Goal: Ask a question: Seek information or help from site administrators or community

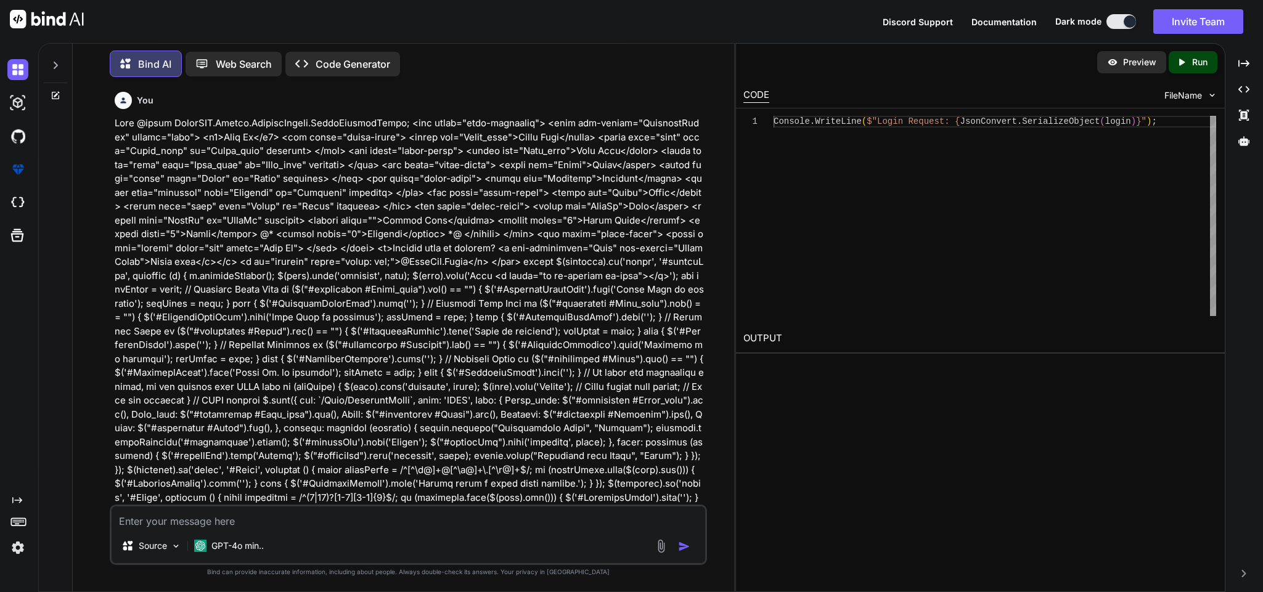
scroll to position [24411, 0]
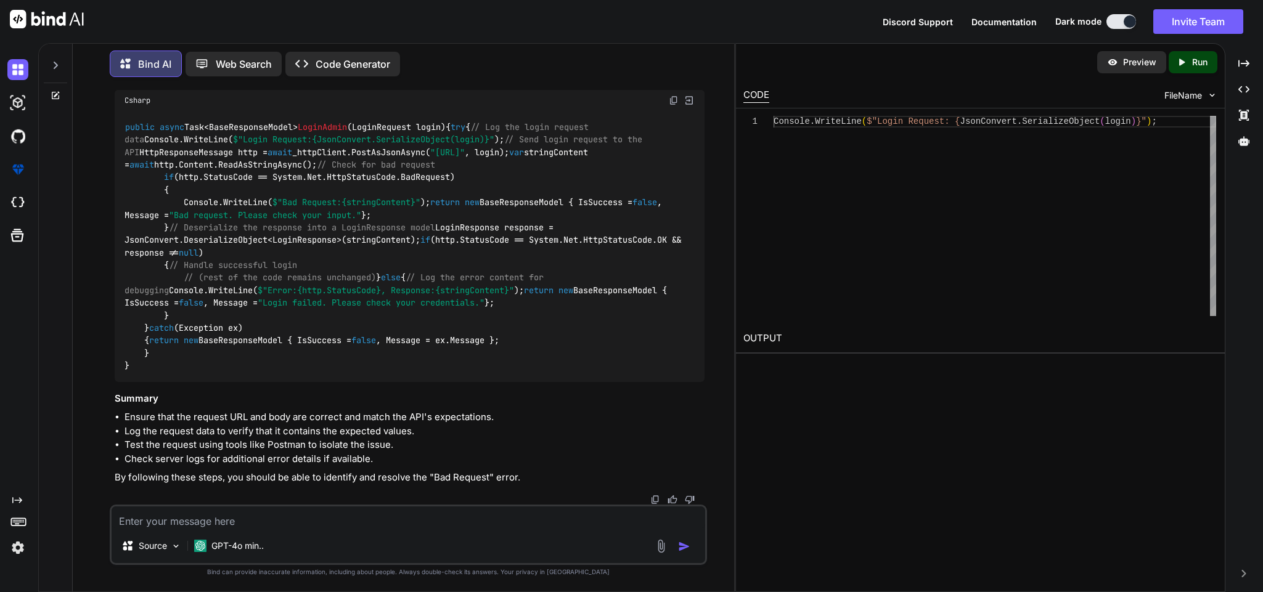
click at [284, 518] on textarea at bounding box center [408, 518] width 593 height 22
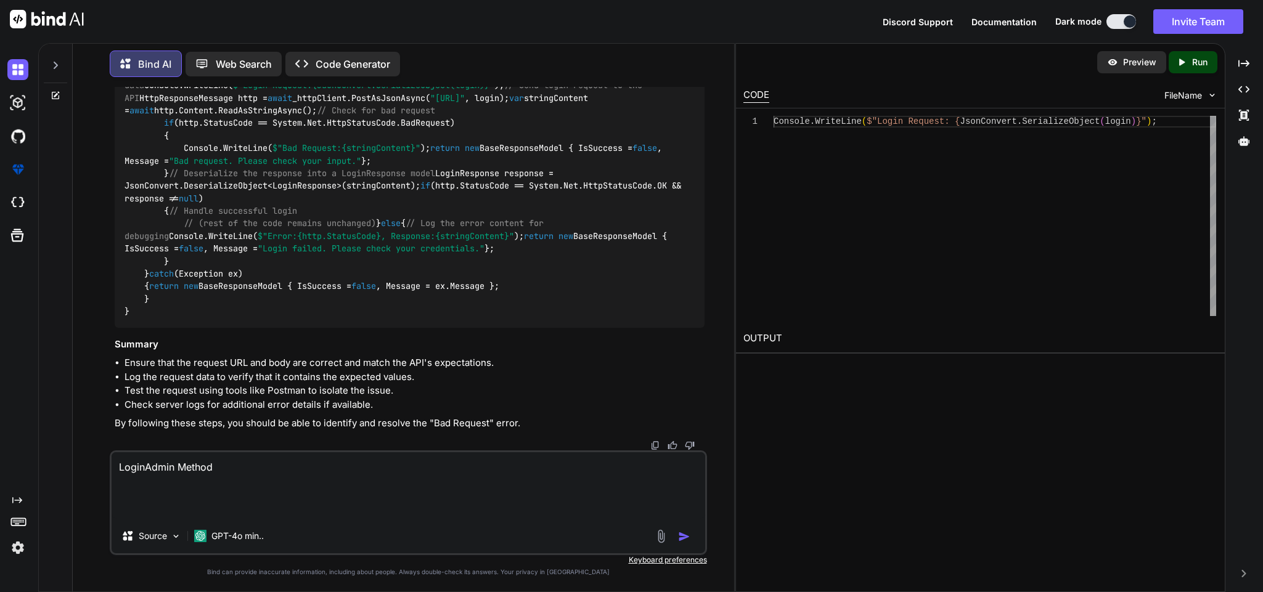
paste textarea "public async Task<BaseResponseModel> LoginAdmin(LoginRequest login) { try { Htt…"
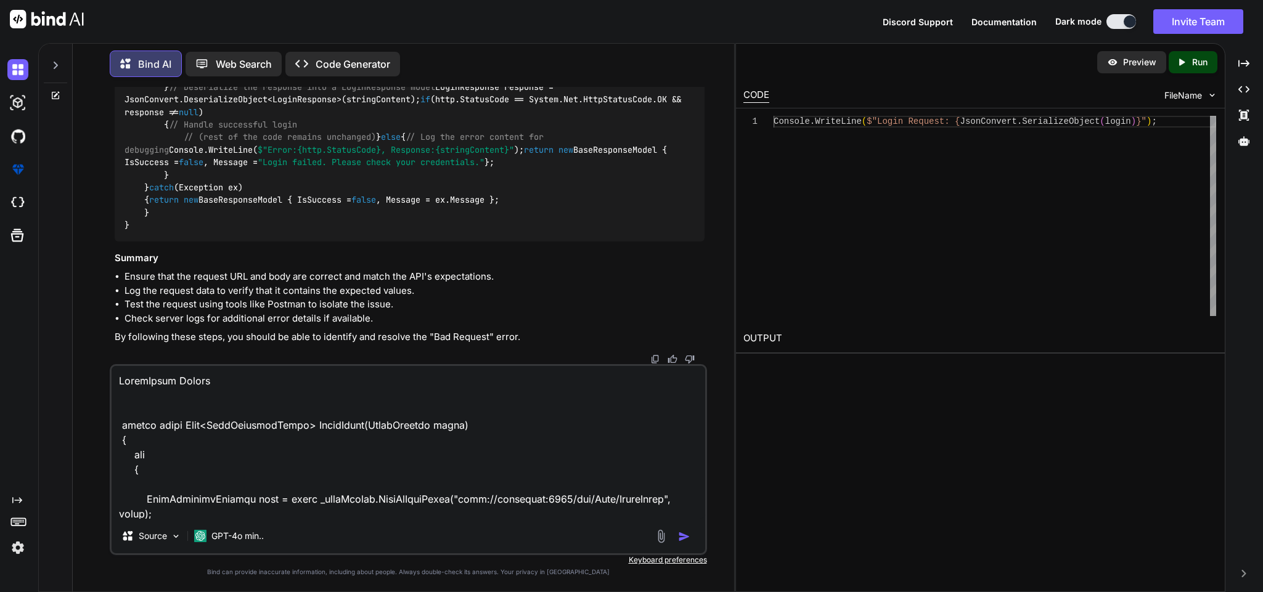
scroll to position [859, 0]
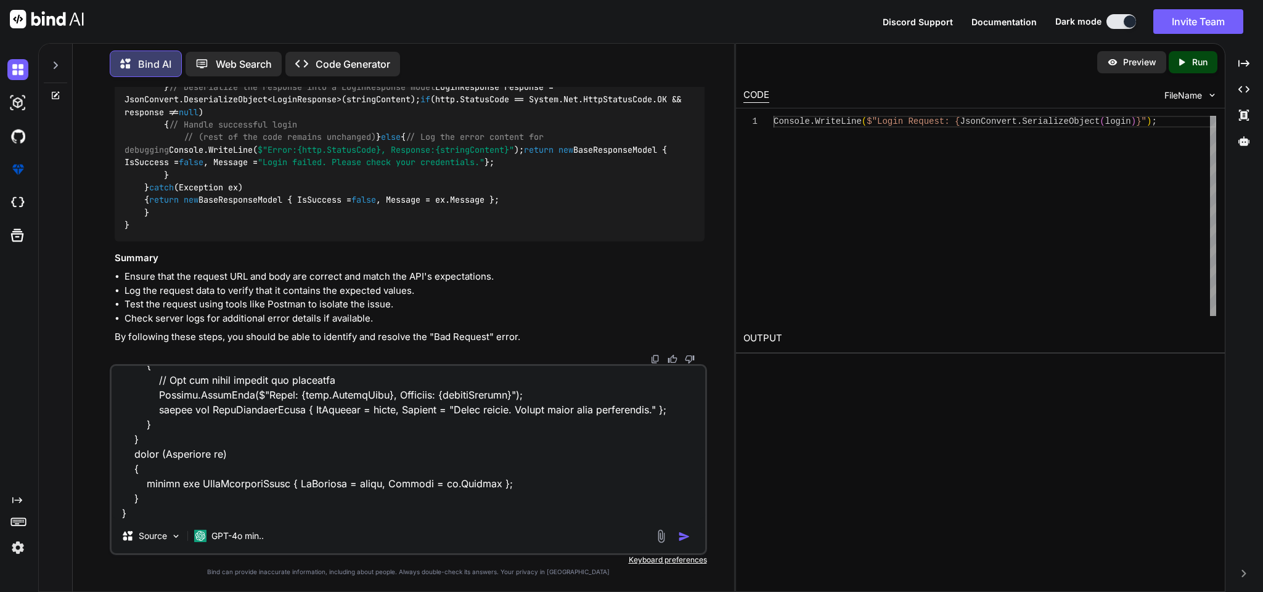
click at [308, 517] on textarea at bounding box center [408, 442] width 593 height 153
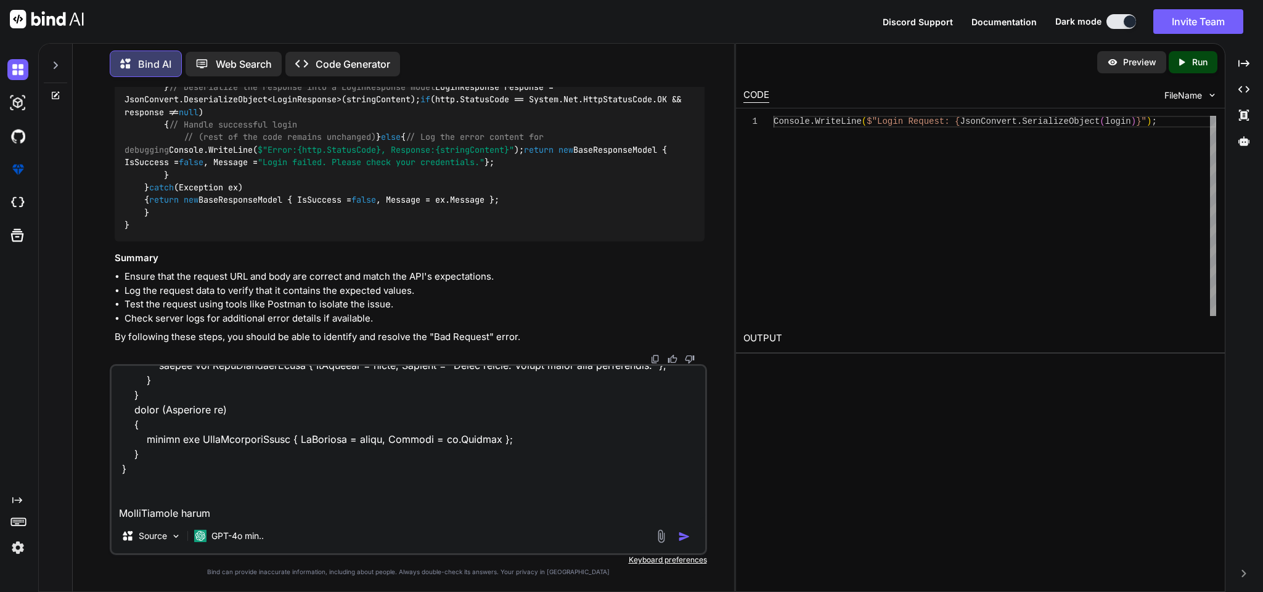
paste textarea "public class LoginRequest { public string? Email { get; set; } public string? P…"
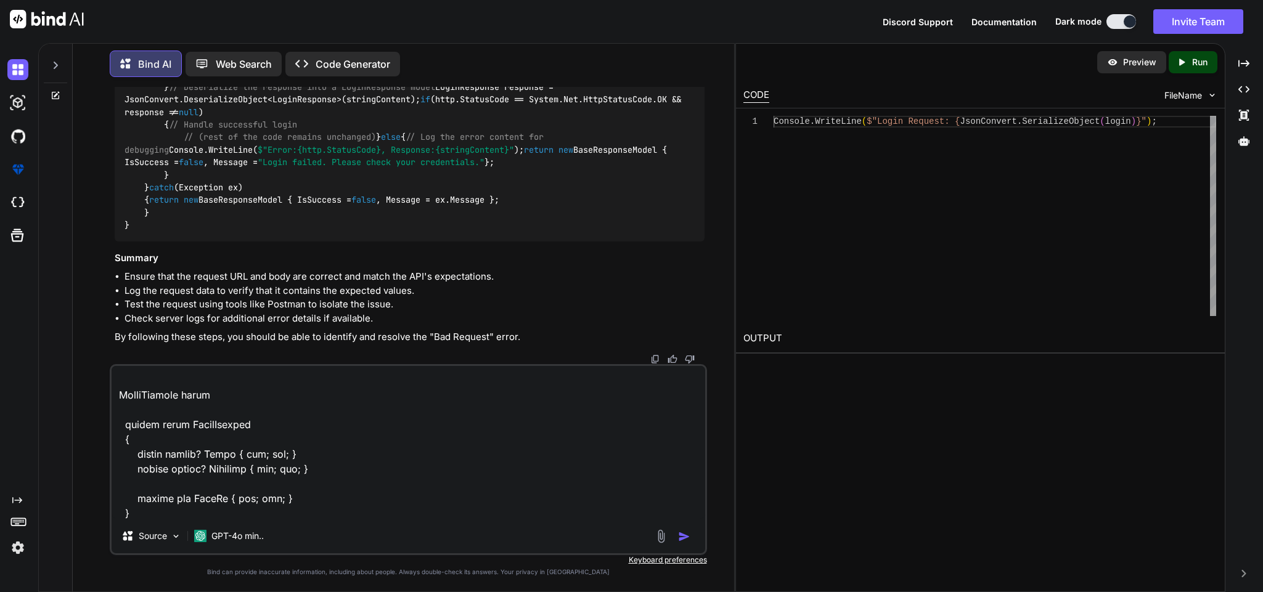
click at [320, 515] on textarea at bounding box center [408, 442] width 593 height 153
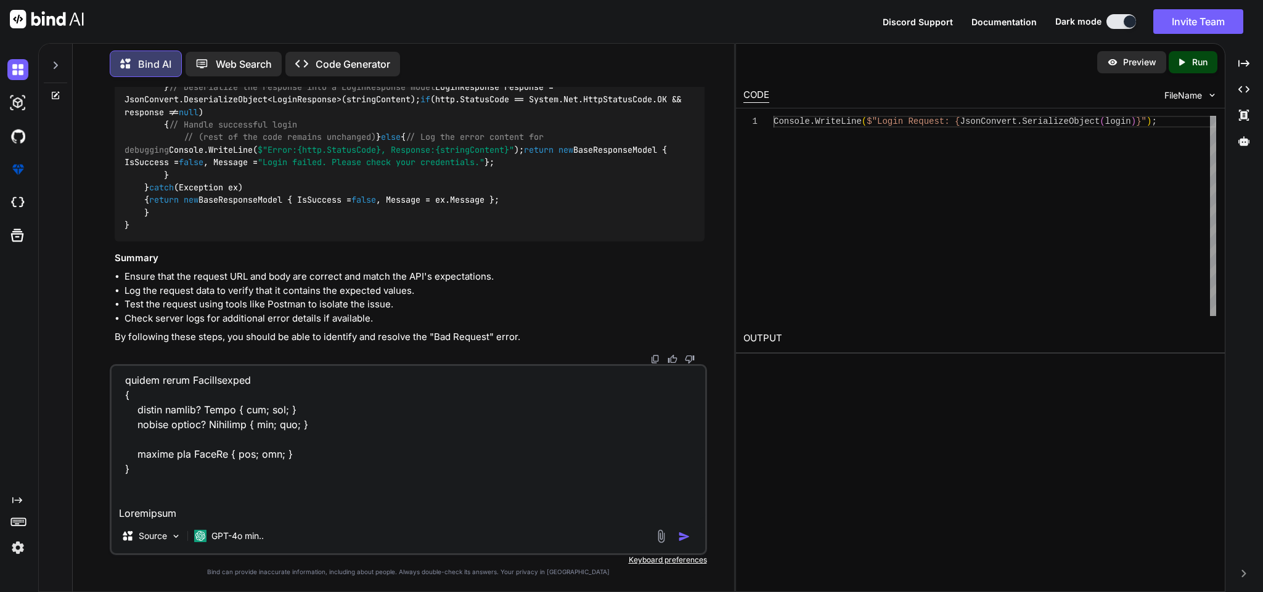
paste textarea "[HttpGet] public IActionResult LoginAdmin() { return View(); } [HttpPost] publi…"
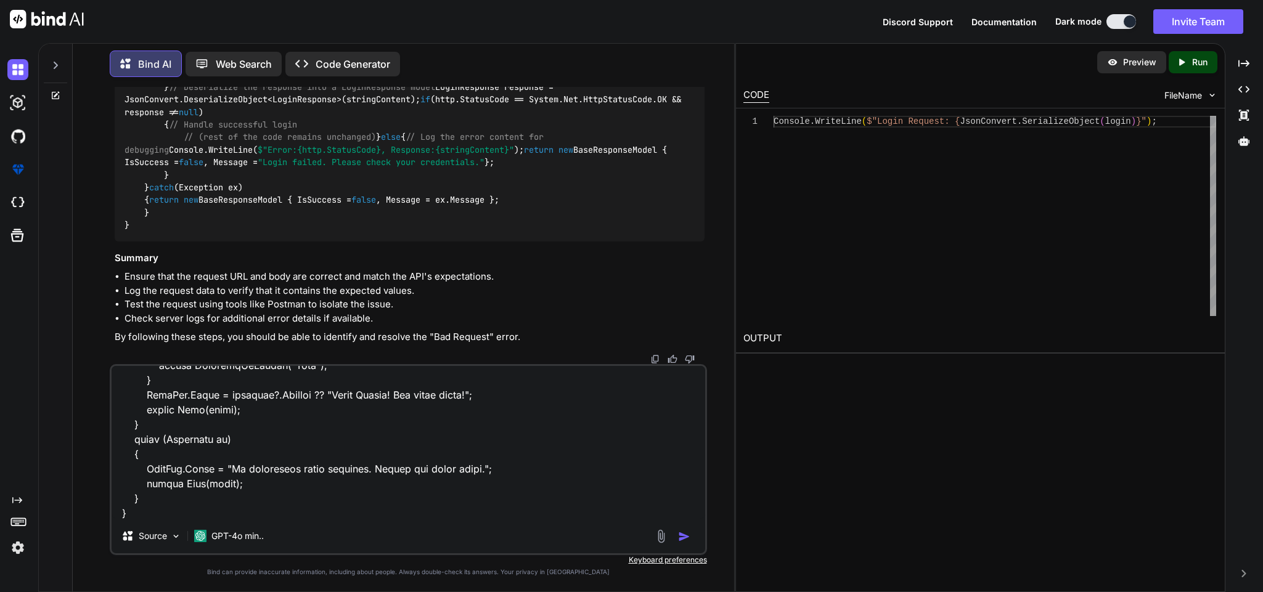
click at [192, 517] on textarea at bounding box center [408, 442] width 593 height 153
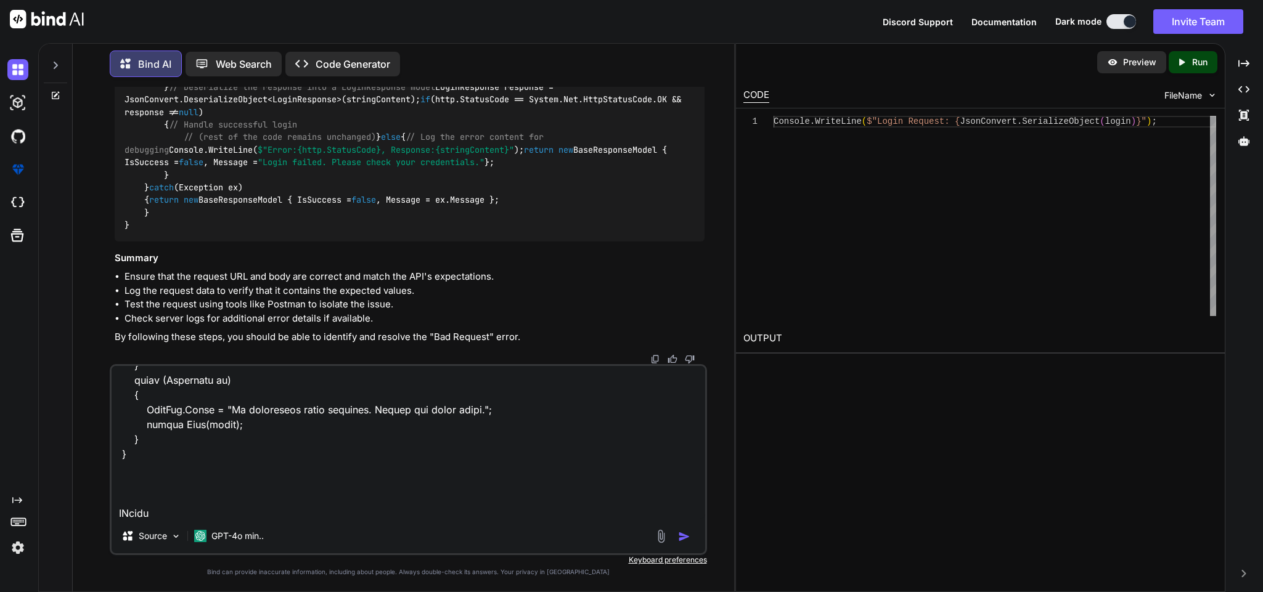
paste textarea "<script> $(document).ready(function() { $('#loginForm').on('submit', function (…"
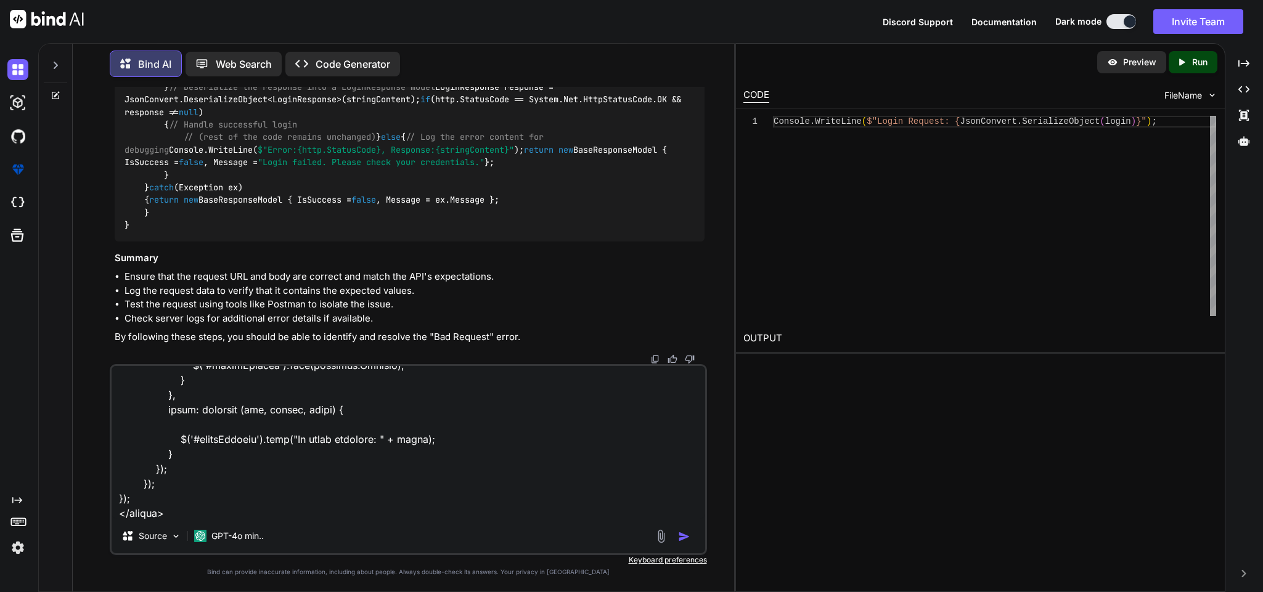
scroll to position [2190, 0]
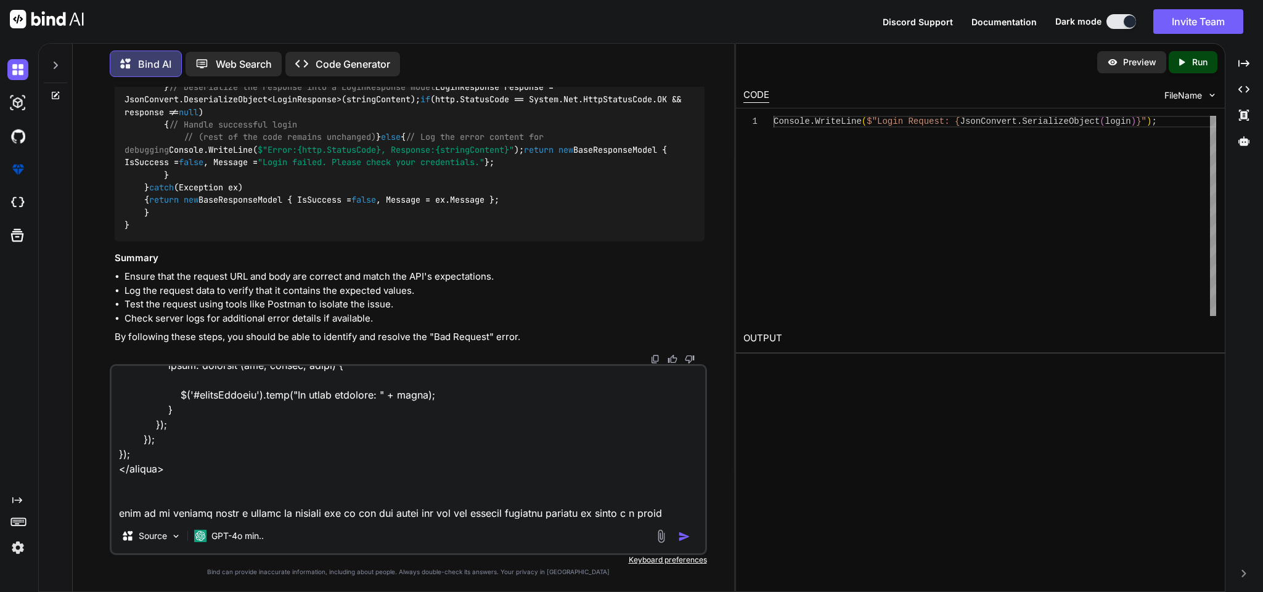
click at [185, 475] on textarea at bounding box center [408, 442] width 593 height 153
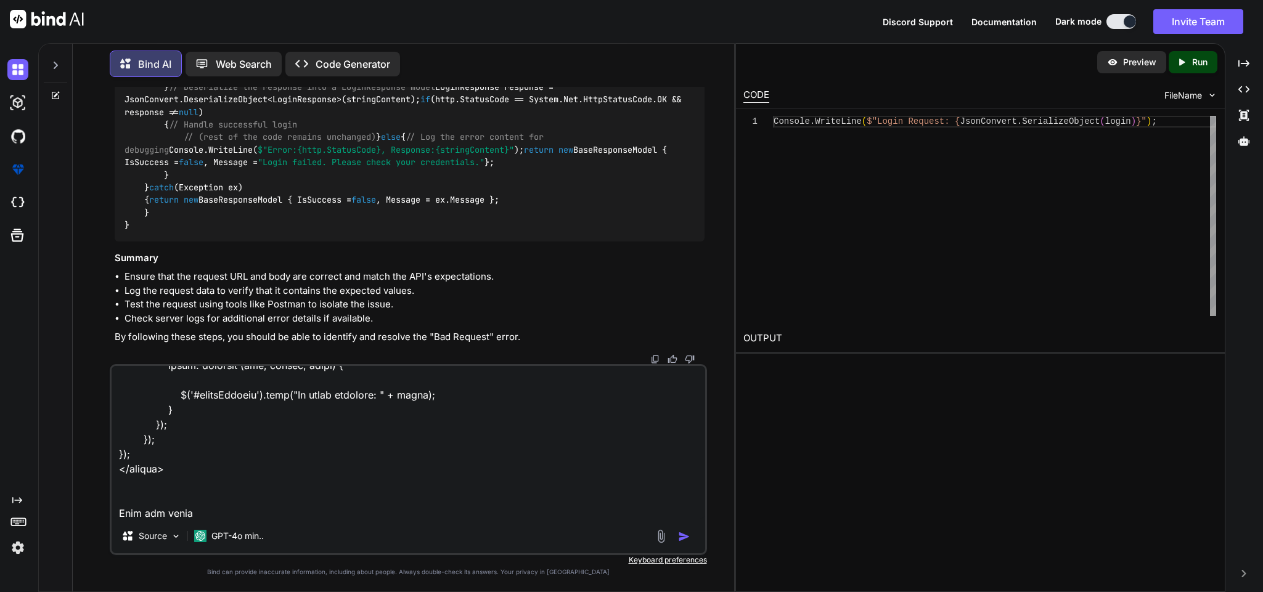
paste textarea "@model EcommAPI.Models.RequestModels.LoginRequest; <h2>Login</h2> <div class="c…"
type textarea "LoginAdmin Method public async Task<BaseResponseModel> LoginAdmin(LoginRequest …"
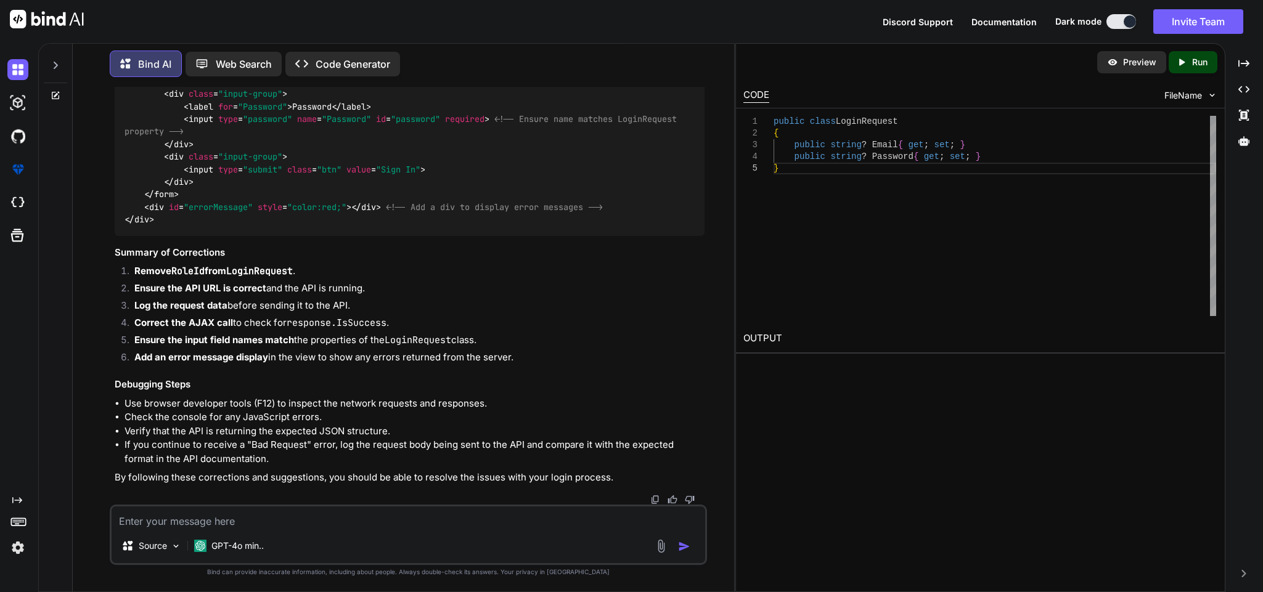
scroll to position [27143, 0]
